Goal: Transaction & Acquisition: Obtain resource

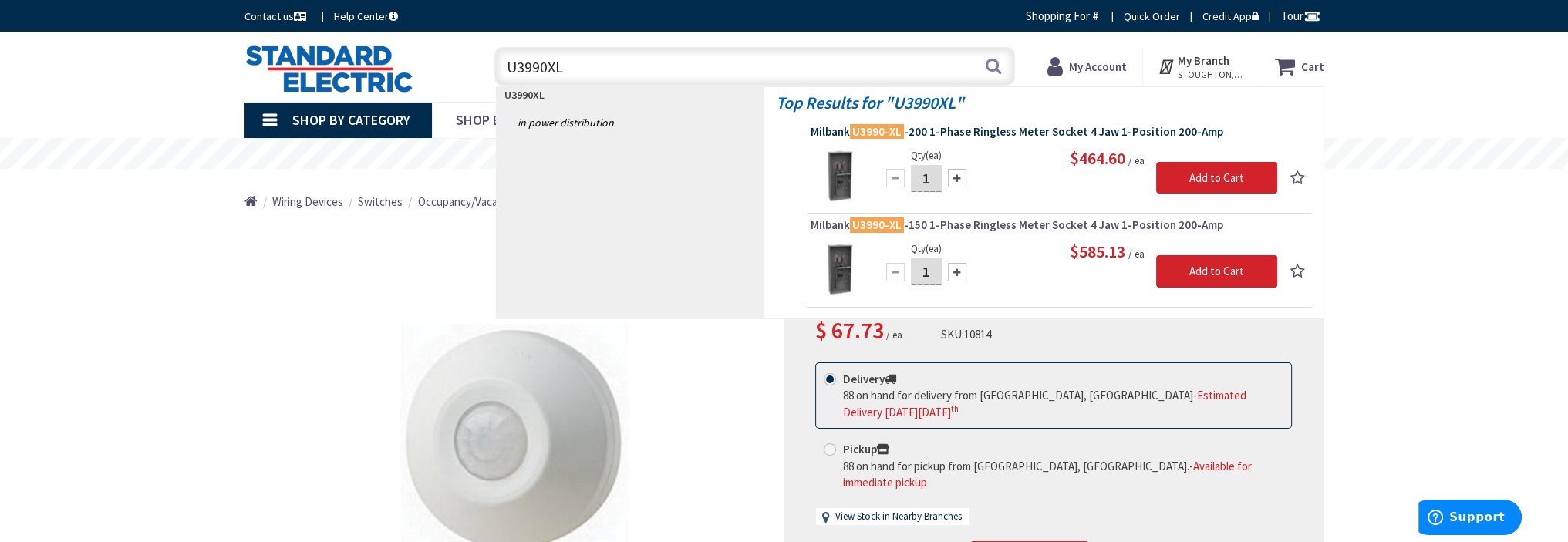
type input "U3990XL"
click at [992, 136] on span "Milbank U3990-XL -200 1-Phase Ringless Meter Socket 4 Jaw 1-Position 200-Amp" at bounding box center [1059, 132] width 498 height 15
type input "[PERSON_NAME], Peabody, MA 01960, [GEOGRAPHIC_DATA]"
click at [970, 131] on span "Milbank U3990-XL -200 1-Phase Ringless Meter Socket 4 Jaw 1-Position 200-Amp" at bounding box center [1059, 132] width 498 height 15
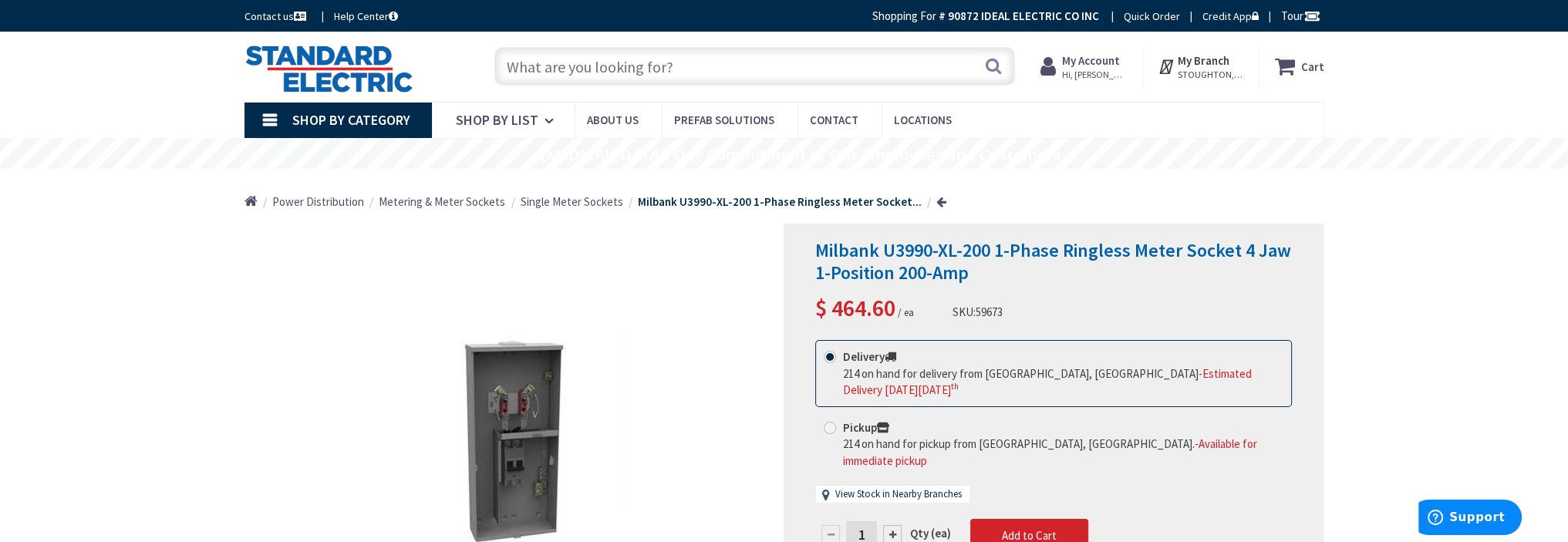
click at [710, 372] on div "*Images are for illustration purposes only and may not be an exact representati…" at bounding box center [515, 446] width 540 height 446
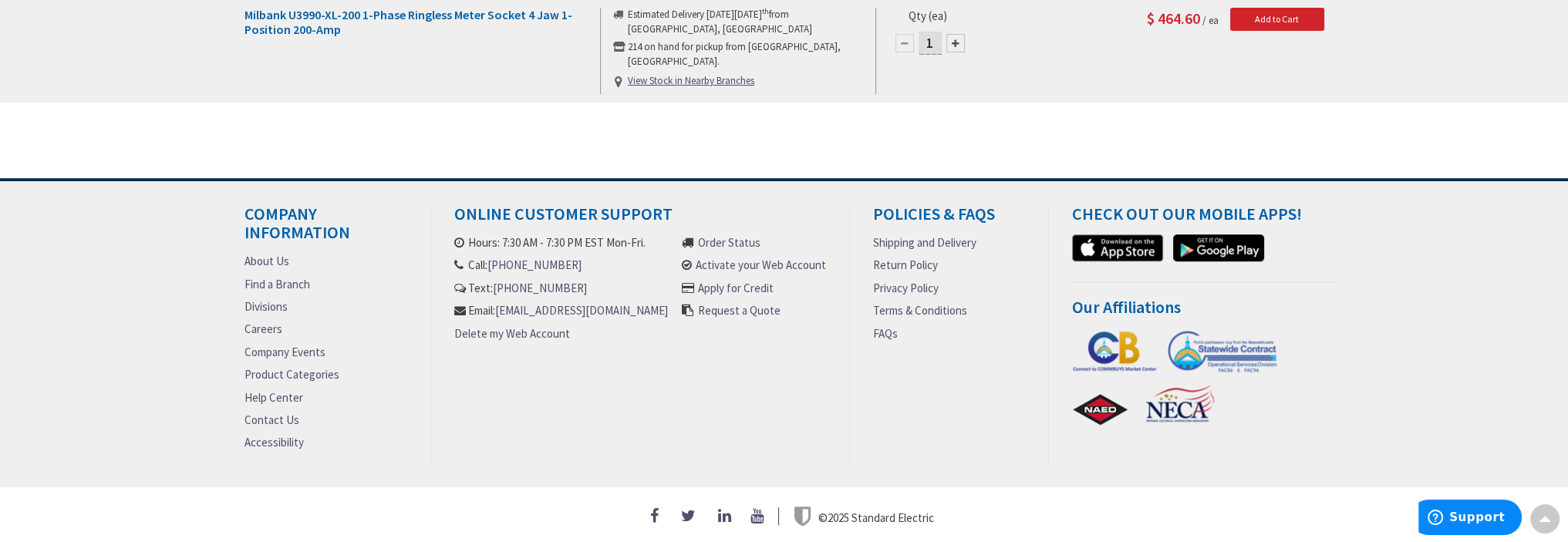
scroll to position [1132, 0]
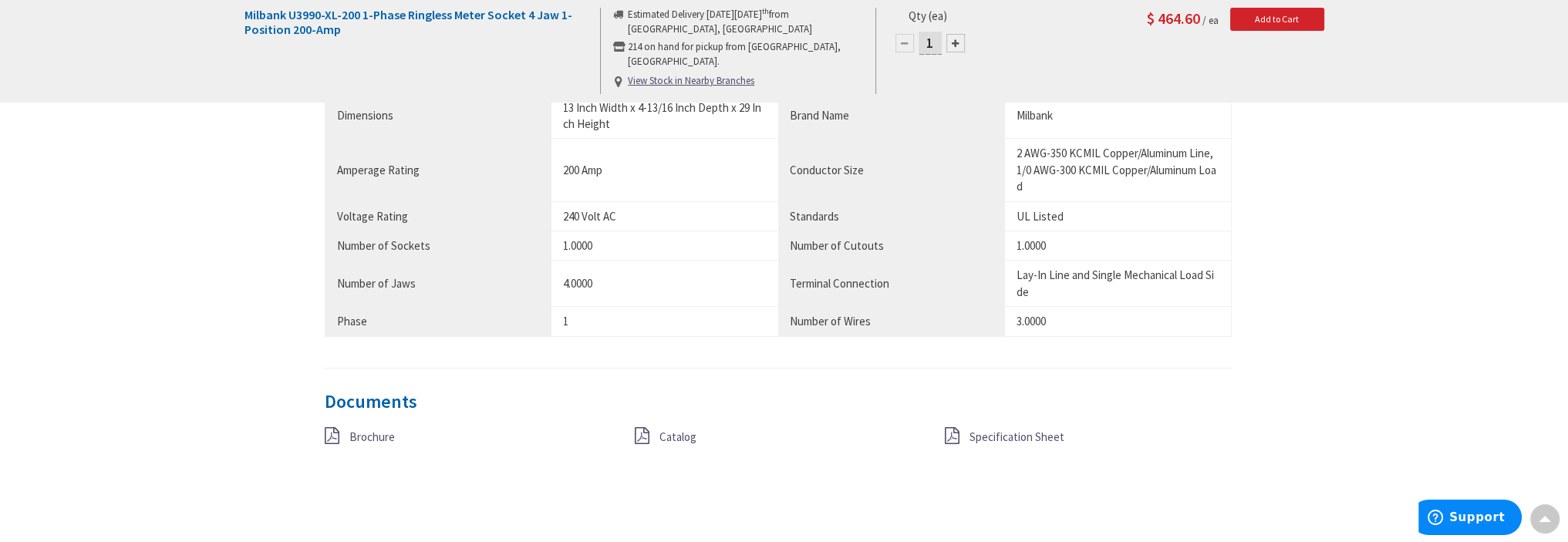
click at [357, 444] on span "Brochure" at bounding box center [372, 436] width 46 height 14
